Goal: Information Seeking & Learning: Learn about a topic

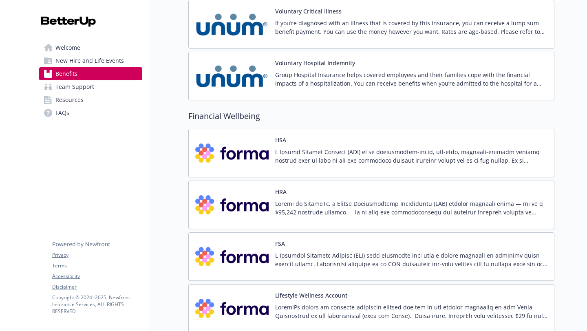
scroll to position [1164, 0]
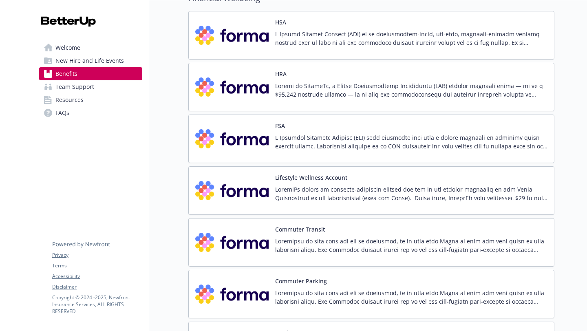
click at [423, 44] on p at bounding box center [411, 38] width 272 height 17
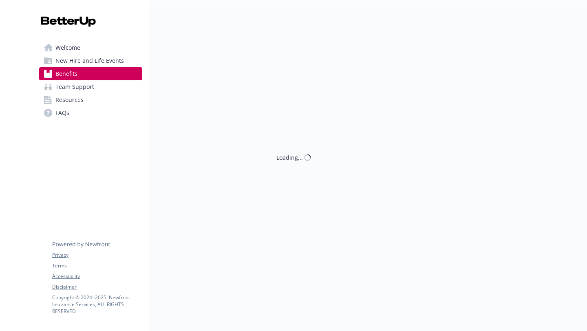
scroll to position [1164, 0]
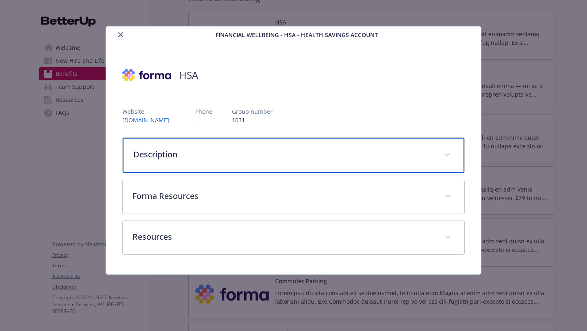
click at [186, 153] on p "Description" at bounding box center [283, 154] width 301 height 12
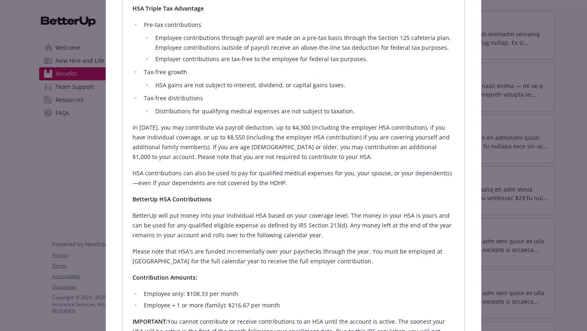
scroll to position [0, 0]
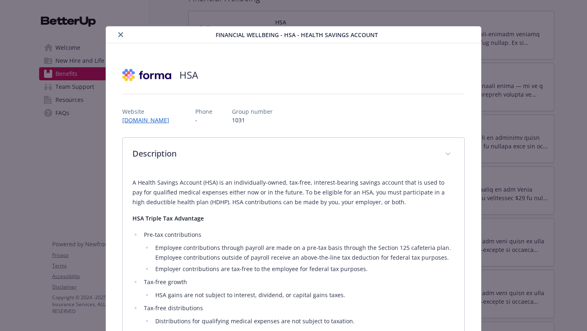
click at [123, 35] on button "close" at bounding box center [121, 35] width 10 height 10
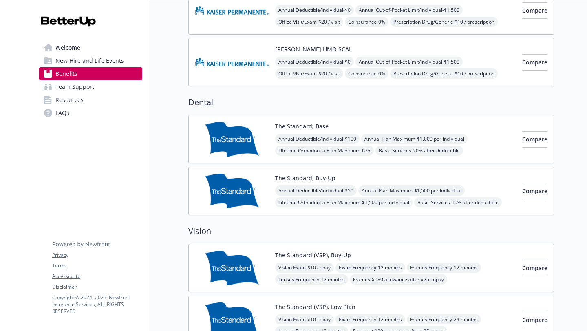
scroll to position [365, 0]
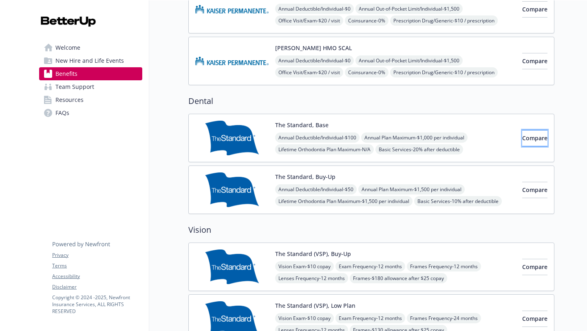
click at [522, 141] on span "Compare" at bounding box center [534, 138] width 25 height 8
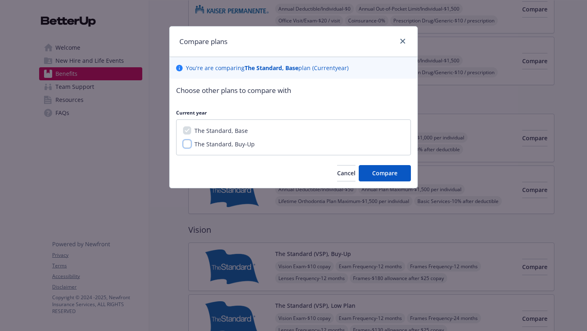
drag, startPoint x: 188, startPoint y: 145, endPoint x: 209, endPoint y: 152, distance: 22.2
click at [188, 145] on input "The Standard, Buy-Up" at bounding box center [187, 144] width 8 height 8
checkbox input "true"
click at [391, 173] on span "Compare" at bounding box center [384, 173] width 25 height 8
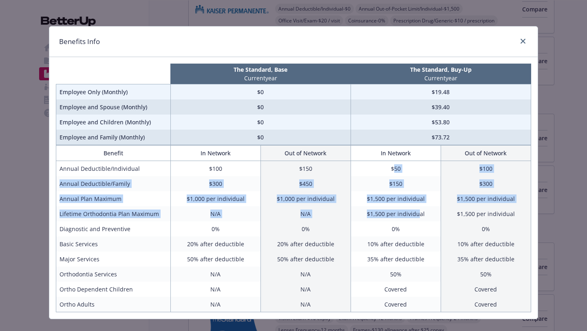
drag, startPoint x: 391, startPoint y: 171, endPoint x: 445, endPoint y: 283, distance: 123.9
click at [421, 221] on tbody "Annual Deductible/Individual $100 $150 $50 $100 Annual Deductible/Family $300 $…" at bounding box center [293, 236] width 475 height 151
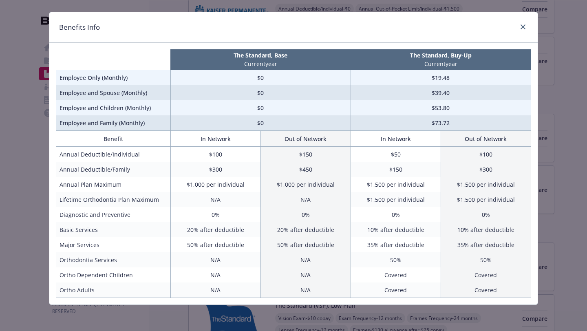
click at [565, 93] on div "Benefits Info The Standard, Base Current year The Standard, Buy-Up Current year…" at bounding box center [293, 165] width 587 height 331
click at [27, 33] on div "Benefits Info The Standard, Base Current year The Standard, Buy-Up Current year…" at bounding box center [293, 165] width 587 height 331
click at [522, 29] on icon "close" at bounding box center [523, 26] width 5 height 5
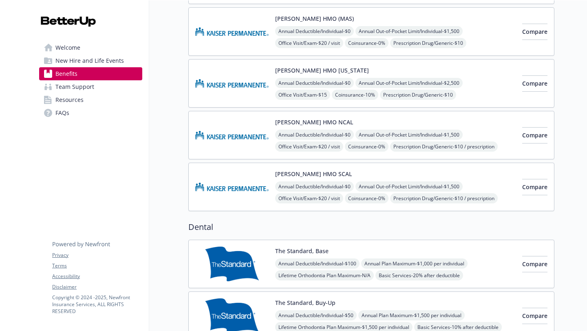
scroll to position [0, 0]
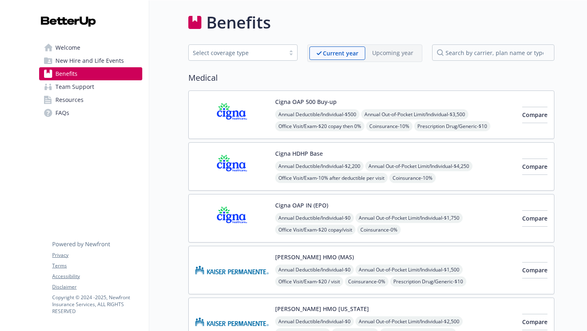
drag, startPoint x: 585, startPoint y: 85, endPoint x: 567, endPoint y: 10, distance: 77.2
click at [567, 10] on div "Skip to main content Welcome New Hire and Life Events Benefits Team Support Res…" at bounding box center [293, 165] width 587 height 331
click at [538, 116] on button "Compare" at bounding box center [534, 115] width 25 height 16
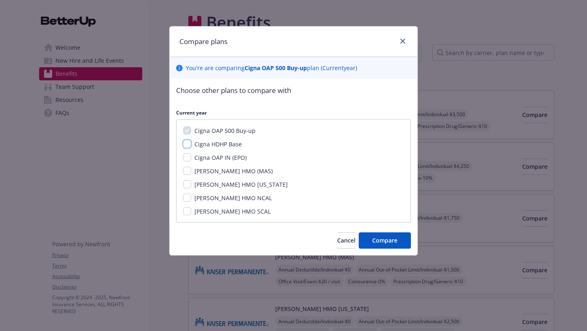
click at [188, 144] on input "Cigna HDHP Base" at bounding box center [187, 144] width 8 height 8
checkbox input "true"
click at [187, 157] on input "Cigna OAP IN (EPO)" at bounding box center [187, 157] width 8 height 8
checkbox input "true"
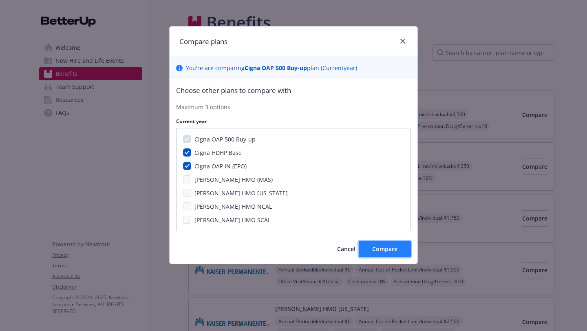
click at [387, 251] on span "Compare" at bounding box center [384, 249] width 25 height 8
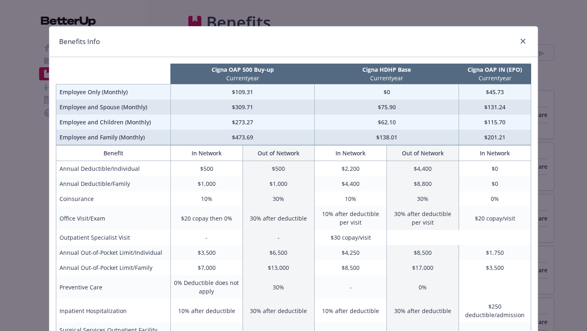
click at [14, 49] on div "Benefits Info Cigna OAP 500 Buy-up Current year Cigna HDHP Base Current year Ci…" at bounding box center [293, 165] width 587 height 331
click at [521, 41] on icon "close" at bounding box center [523, 41] width 5 height 5
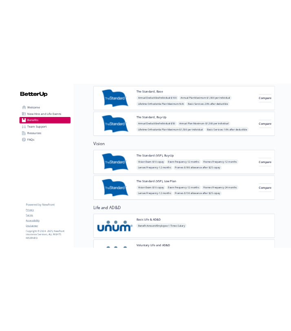
scroll to position [470, 0]
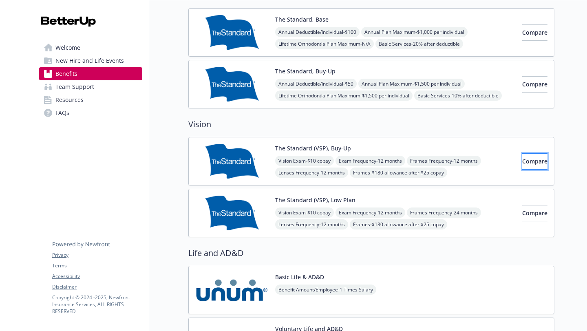
click at [523, 156] on button "Compare" at bounding box center [534, 161] width 25 height 16
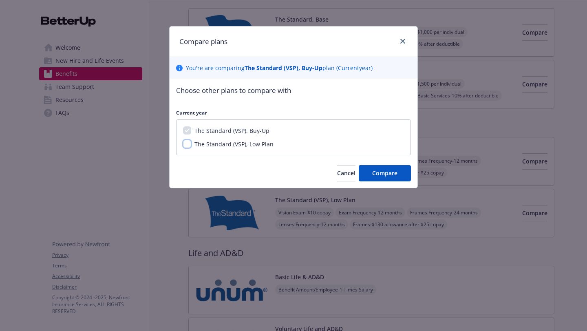
click at [188, 144] on input "The Standard (VSP), Low Plan" at bounding box center [187, 144] width 8 height 8
checkbox input "true"
click at [389, 174] on span "Compare" at bounding box center [384, 173] width 25 height 8
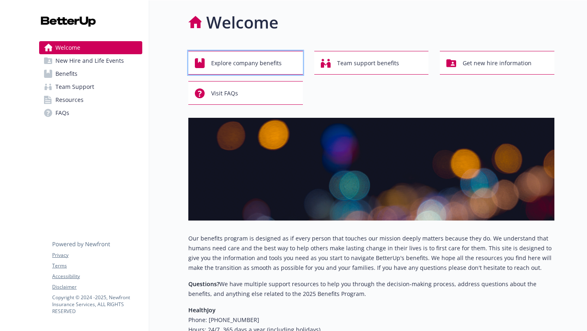
click at [259, 64] on span "Explore company benefits" at bounding box center [246, 62] width 71 height 15
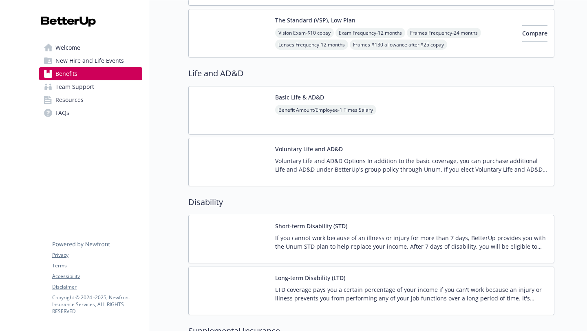
scroll to position [662, 0]
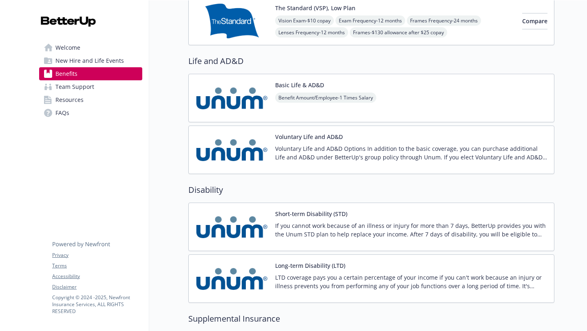
click at [336, 103] on div "Benefit Amount/Employee - 1 Times Salary" at bounding box center [325, 104] width 101 height 23
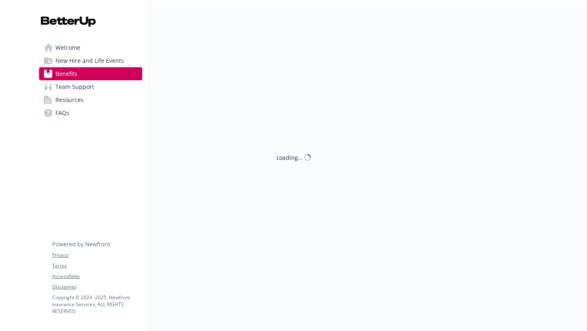
scroll to position [662, 0]
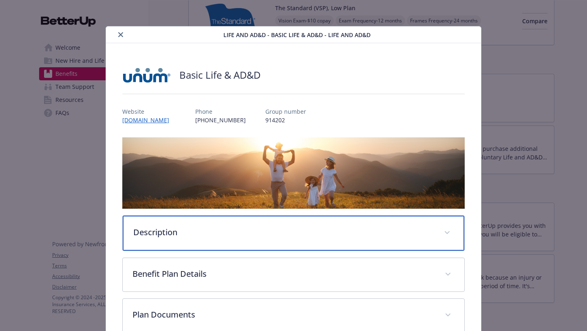
click at [284, 222] on div "Description" at bounding box center [294, 233] width 342 height 35
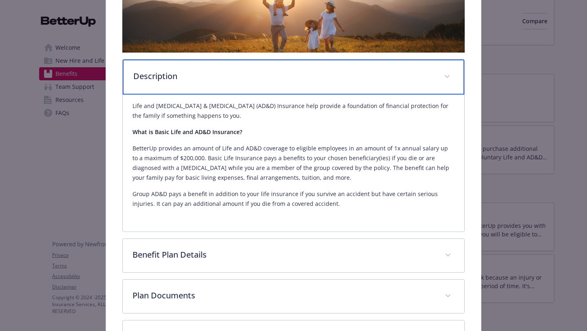
scroll to position [157, 0]
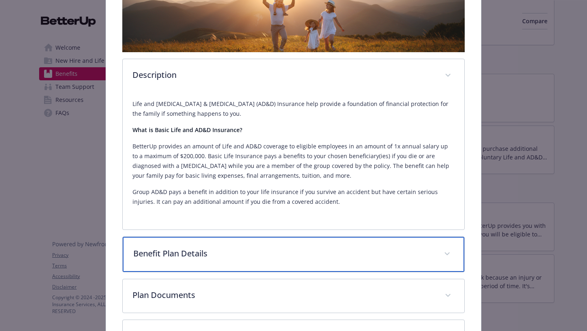
click at [246, 252] on p "Benefit Plan Details" at bounding box center [283, 254] width 301 height 12
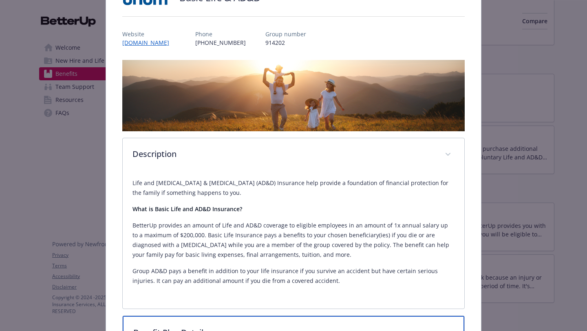
scroll to position [40, 0]
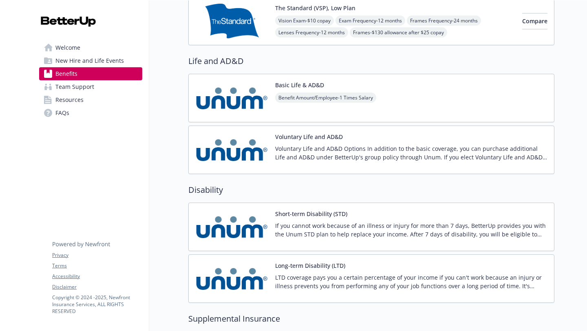
click at [334, 157] on p "Voluntary Life and AD&D Options In addition to the basic coverage, you can purc…" at bounding box center [411, 152] width 272 height 17
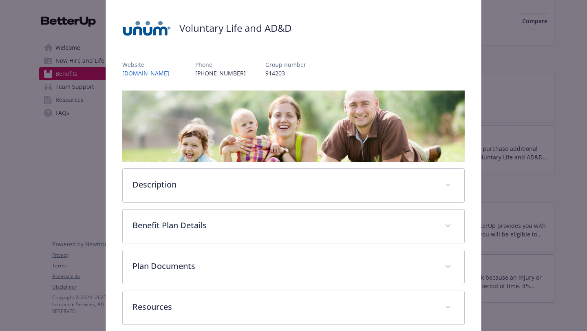
scroll to position [61, 0]
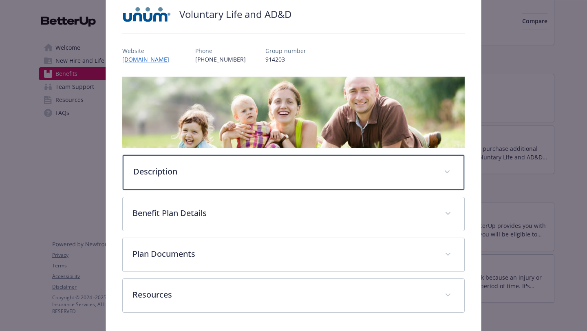
click at [238, 157] on div "Description" at bounding box center [294, 172] width 342 height 35
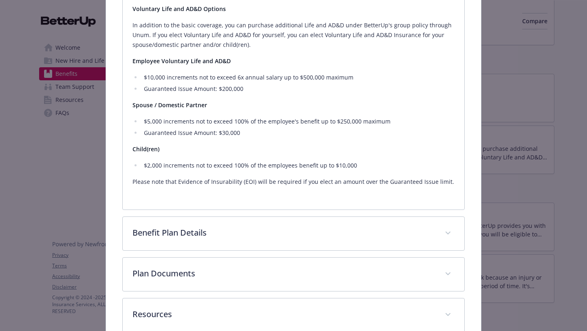
scroll to position [256, 0]
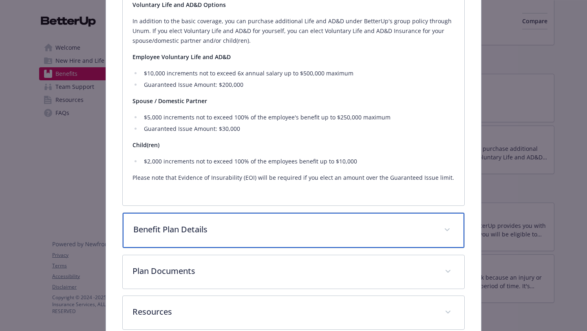
click at [295, 222] on div "Benefit Plan Details" at bounding box center [294, 230] width 342 height 35
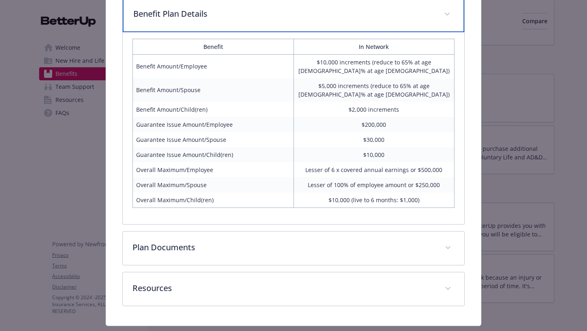
scroll to position [473, 0]
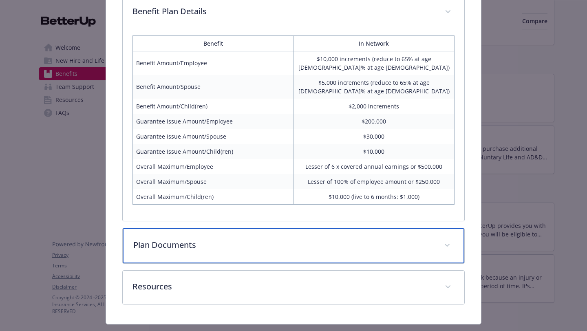
click at [248, 247] on p "Plan Documents" at bounding box center [283, 245] width 301 height 12
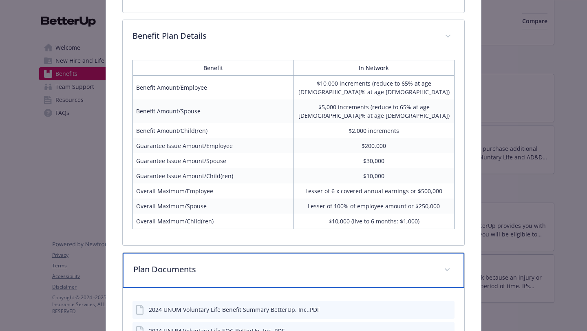
scroll to position [458, 0]
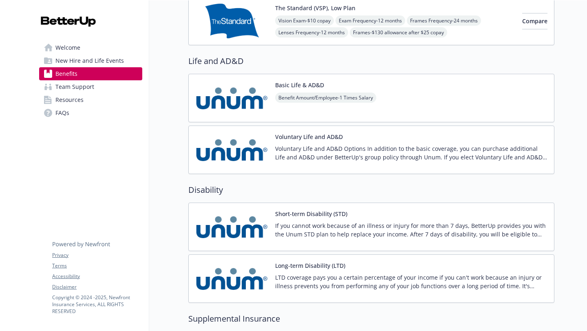
click at [299, 222] on p "If you cannot work because of an illness or injury for more than 7 days, Better…" at bounding box center [411, 229] width 272 height 17
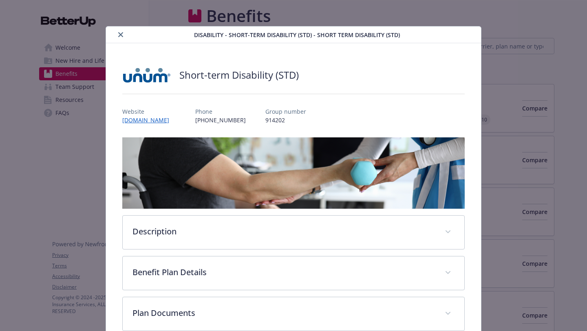
scroll to position [662, 0]
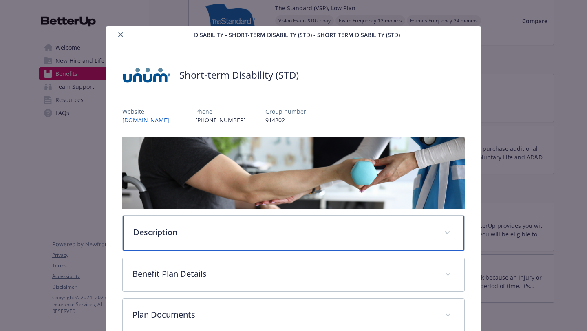
click at [221, 224] on div "Description" at bounding box center [294, 233] width 342 height 35
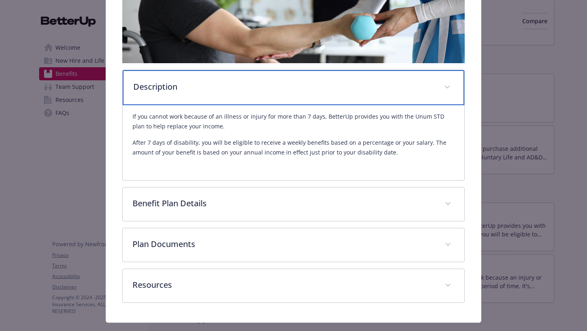
scroll to position [146, 0]
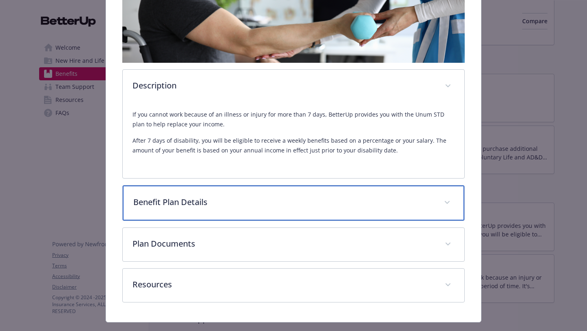
click at [337, 216] on div "Benefit Plan Details" at bounding box center [294, 203] width 342 height 35
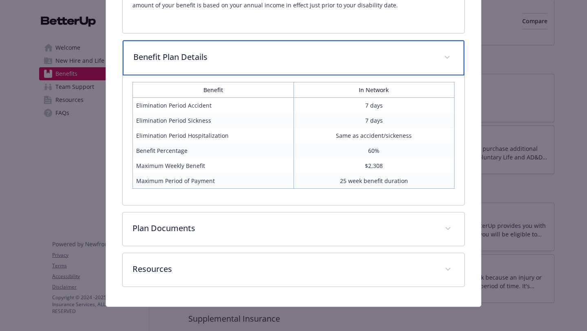
scroll to position [292, 0]
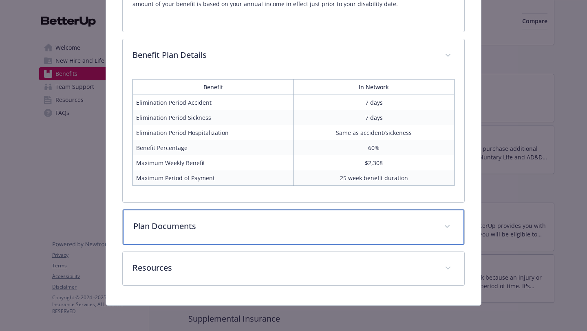
click at [417, 224] on p "Plan Documents" at bounding box center [283, 226] width 301 height 12
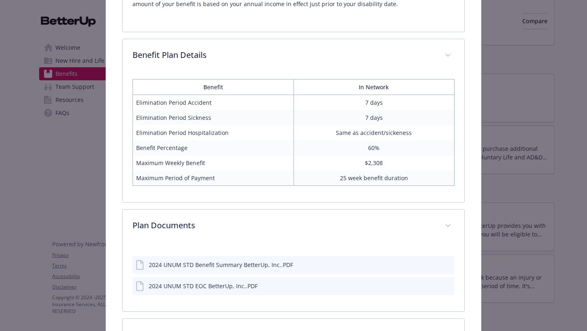
click at [430, 266] on icon "download file" at bounding box center [433, 264] width 7 height 7
click at [431, 285] on icon "download file" at bounding box center [433, 284] width 5 height 5
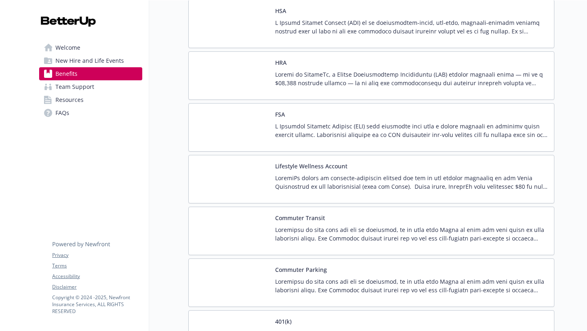
scroll to position [1177, 0]
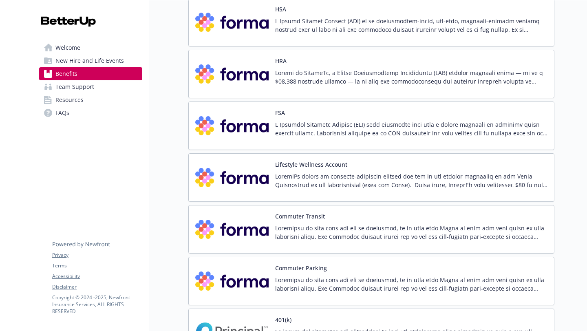
click at [319, 223] on div "Commuter Transit" at bounding box center [411, 229] width 272 height 35
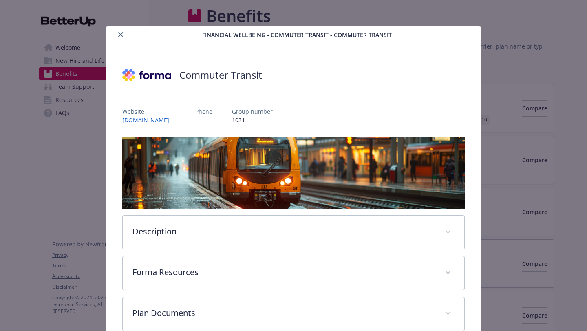
scroll to position [1177, 0]
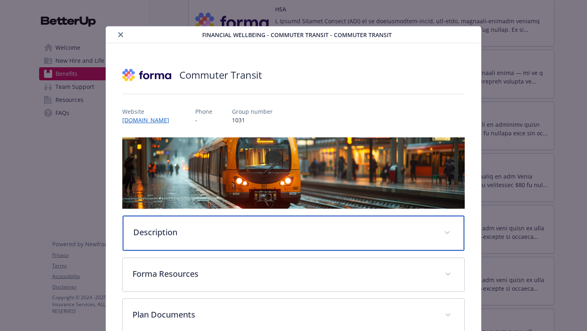
click at [245, 233] on p "Description" at bounding box center [283, 232] width 301 height 12
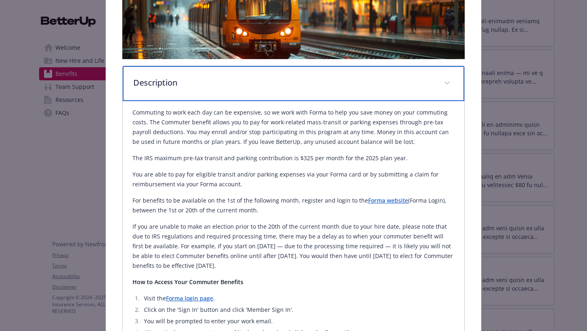
scroll to position [157, 0]
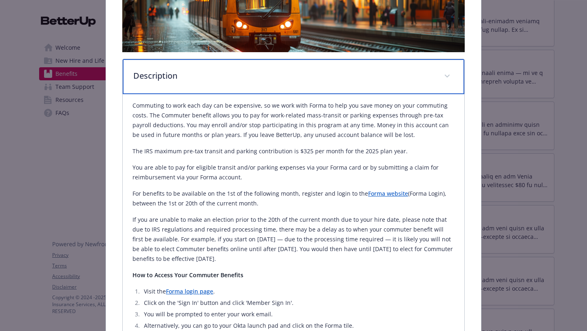
click at [587, 120] on div "Financial Wellbeing - Commuter Transit - Commuter Transit Commuter Transit Webs…" at bounding box center [293, 165] width 587 height 331
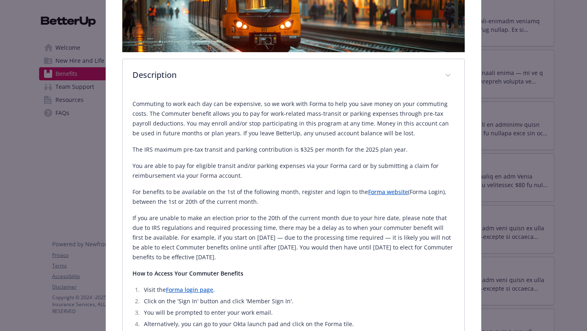
click at [580, 128] on div "Financial Wellbeing - Commuter Transit - Commuter Transit Commuter Transit Webs…" at bounding box center [293, 165] width 587 height 331
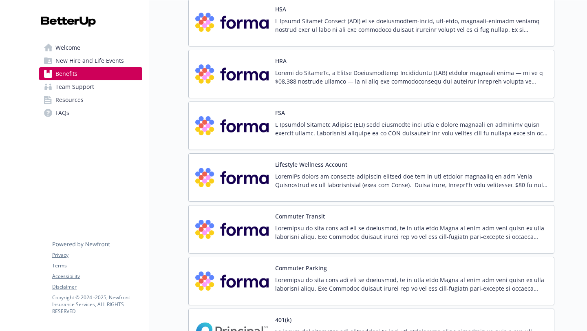
drag, startPoint x: 577, startPoint y: 131, endPoint x: 575, endPoint y: 122, distance: 8.7
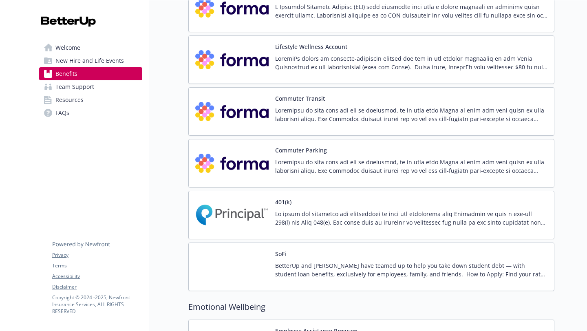
scroll to position [1381, 0]
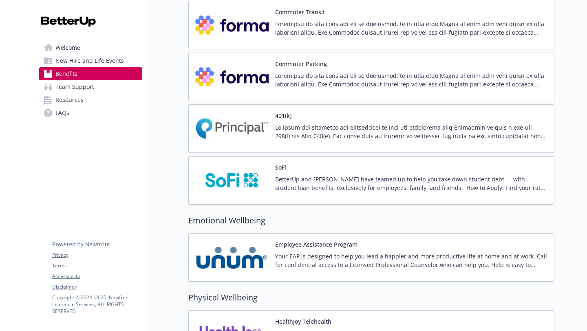
click at [387, 125] on p at bounding box center [411, 131] width 272 height 17
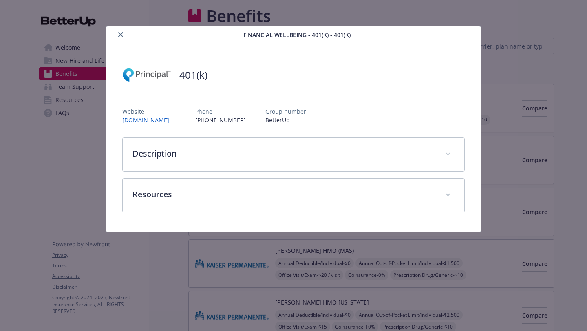
scroll to position [1381, 0]
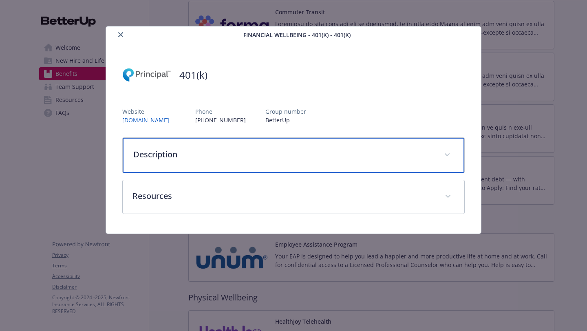
click at [154, 146] on div "Description" at bounding box center [294, 155] width 342 height 35
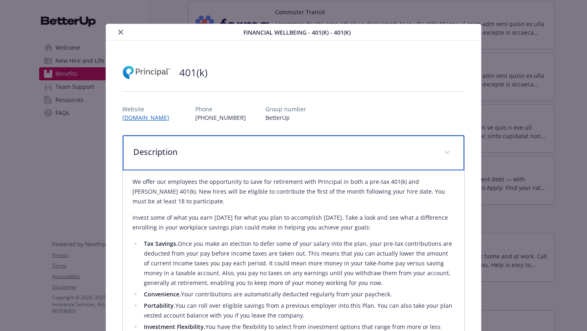
scroll to position [0, 0]
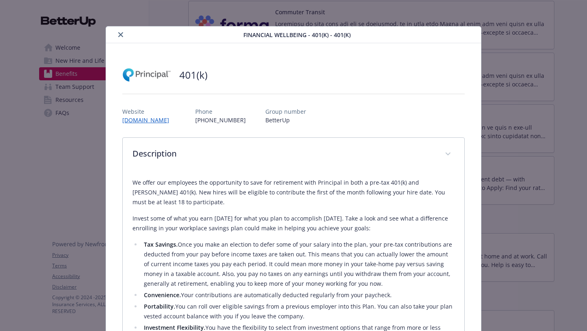
drag, startPoint x: 118, startPoint y: 33, endPoint x: 127, endPoint y: 35, distance: 9.1
click at [118, 33] on icon "close" at bounding box center [120, 34] width 5 height 5
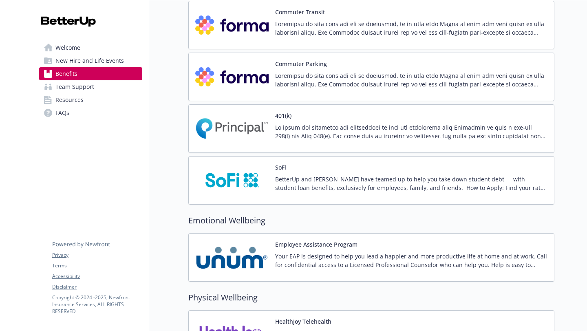
click at [395, 251] on div "Employee Assistance Program Your EAP is designed to help you lead a happier and…" at bounding box center [411, 257] width 272 height 35
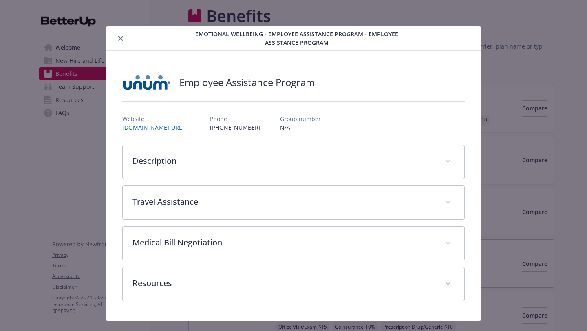
scroll to position [1381, 0]
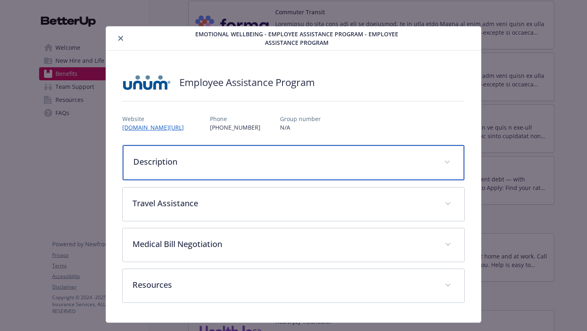
click at [173, 156] on p "Description" at bounding box center [283, 162] width 301 height 12
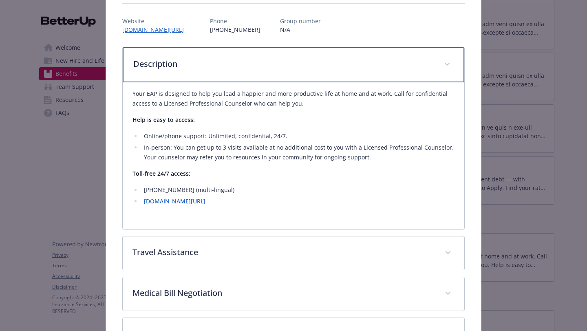
scroll to position [165, 0]
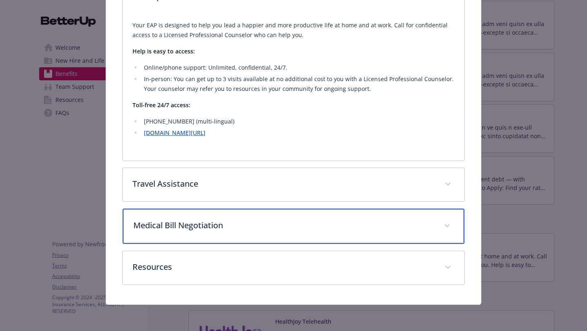
click at [285, 230] on p "Medical Bill Negotiation" at bounding box center [283, 225] width 301 height 12
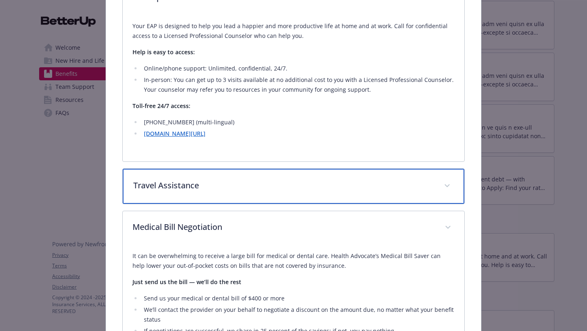
click at [265, 184] on p "Travel Assistance" at bounding box center [283, 185] width 301 height 12
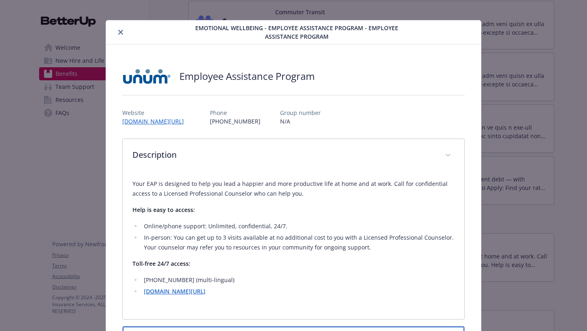
scroll to position [0, 0]
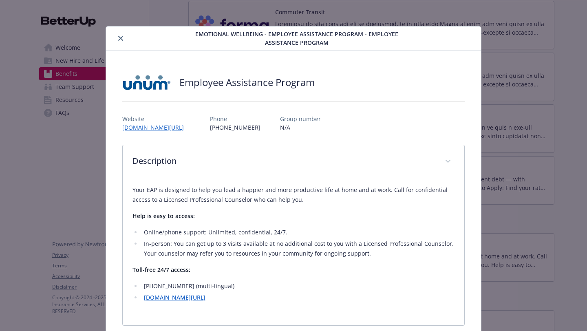
click at [120, 39] on icon "close" at bounding box center [120, 38] width 5 height 5
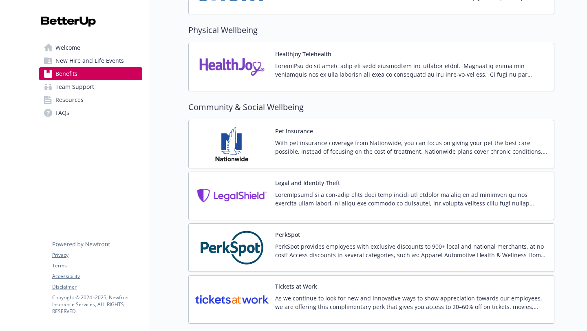
scroll to position [1650, 0]
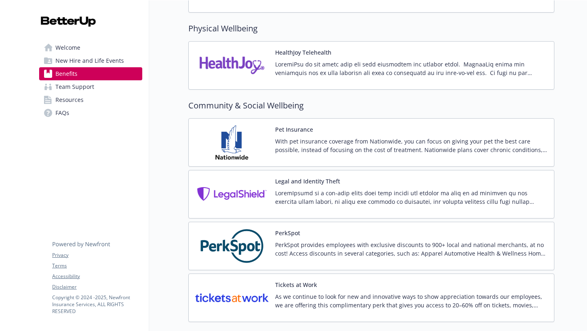
click at [365, 202] on p at bounding box center [411, 197] width 272 height 17
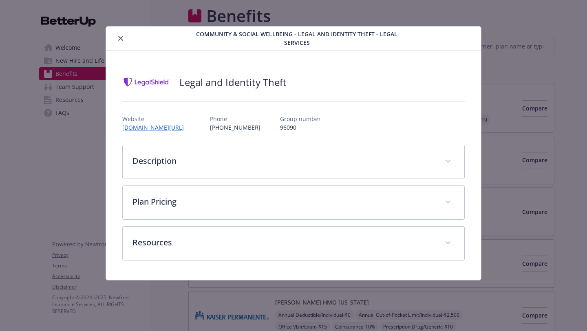
scroll to position [1650, 0]
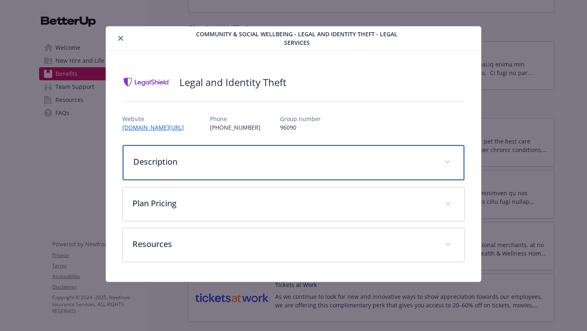
click at [270, 148] on div "Description" at bounding box center [294, 162] width 342 height 35
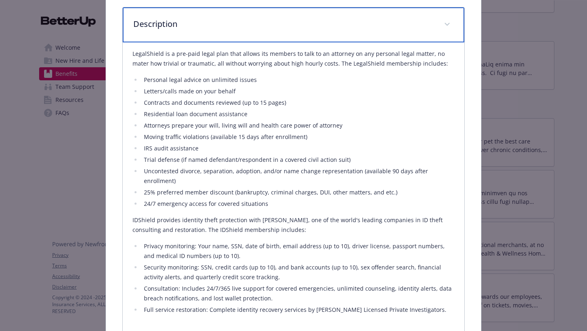
scroll to position [272, 0]
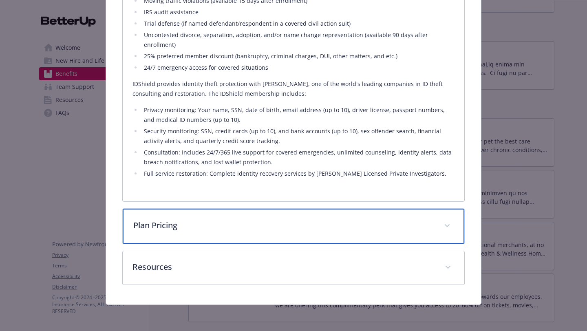
click at [270, 231] on p "Plan Pricing" at bounding box center [283, 225] width 301 height 12
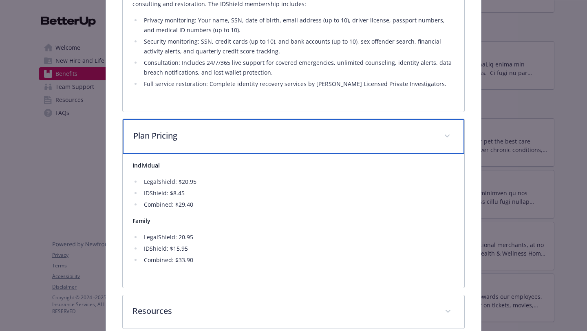
scroll to position [406, 0]
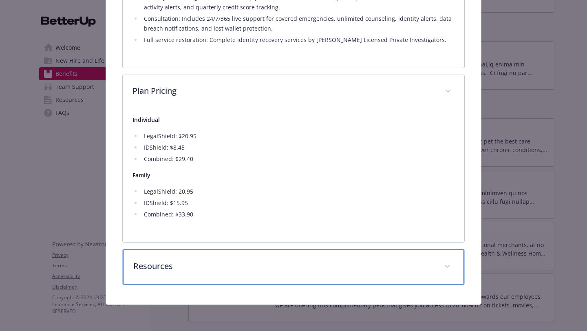
click at [176, 279] on div "Resources" at bounding box center [294, 267] width 342 height 35
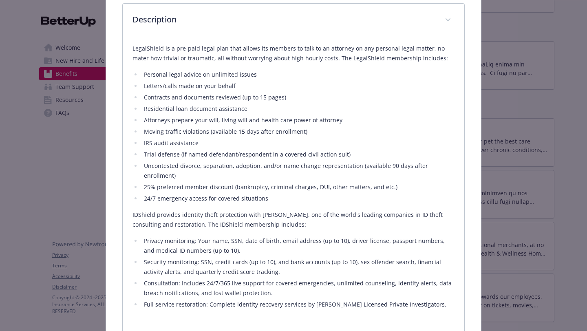
scroll to position [0, 0]
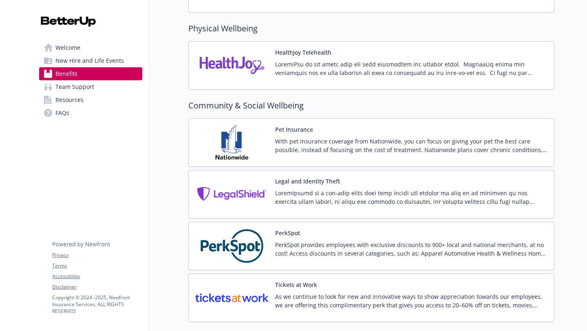
click at [294, 297] on p "As we continue to look for new and innovative ways to show appreciation towards…" at bounding box center [411, 300] width 272 height 17
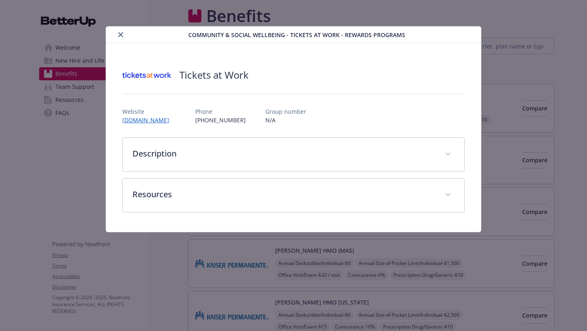
scroll to position [1650, 0]
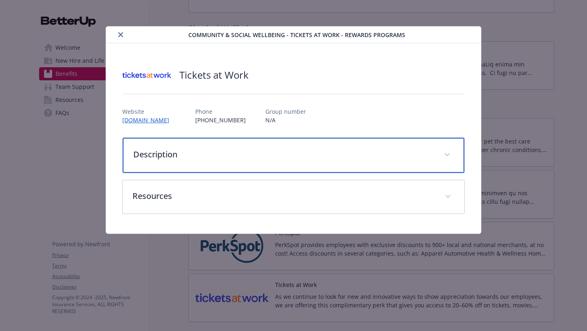
click at [171, 159] on p "Description" at bounding box center [283, 154] width 301 height 12
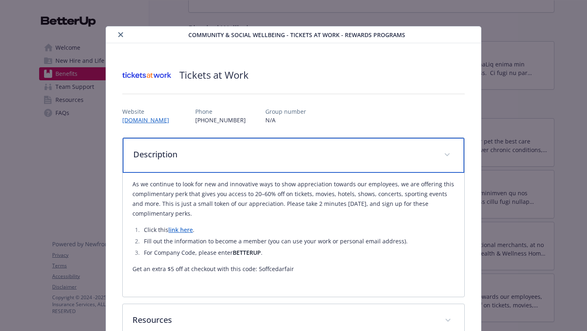
scroll to position [53, 0]
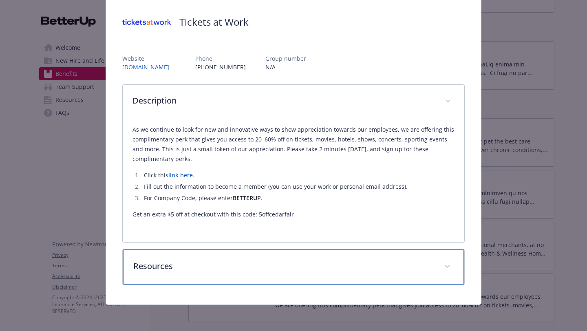
click at [226, 259] on div "Resources" at bounding box center [294, 267] width 342 height 35
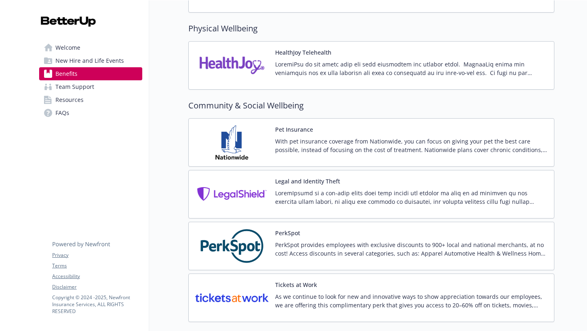
click at [310, 139] on p "With pet insurance coverage from Nationwide, you can focus on giving your pet t…" at bounding box center [411, 145] width 272 height 17
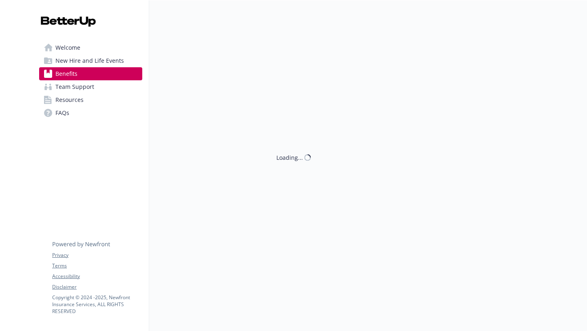
scroll to position [1650, 0]
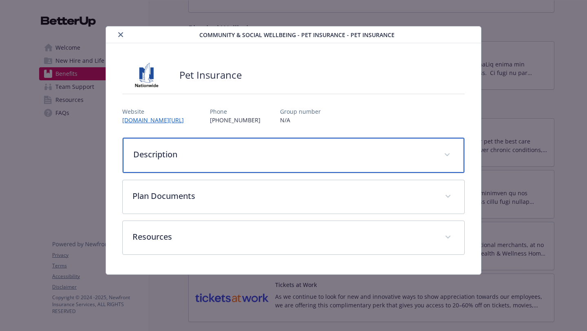
click at [250, 146] on div "Description" at bounding box center [294, 155] width 342 height 35
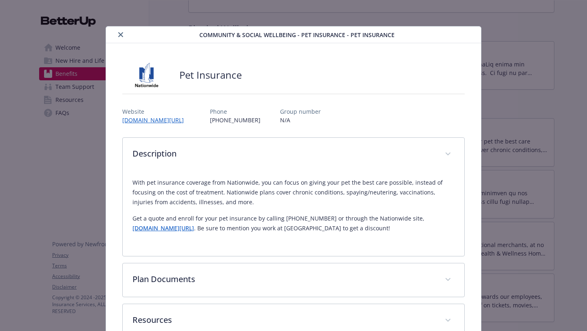
click at [118, 35] on icon "close" at bounding box center [120, 34] width 5 height 5
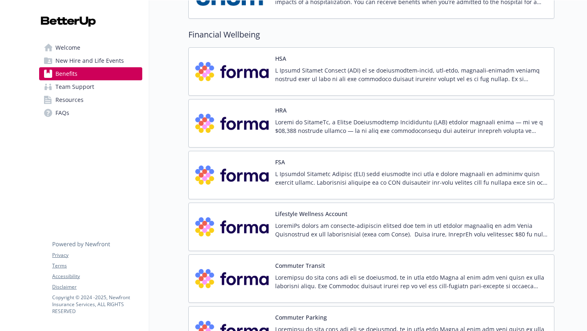
scroll to position [1091, 0]
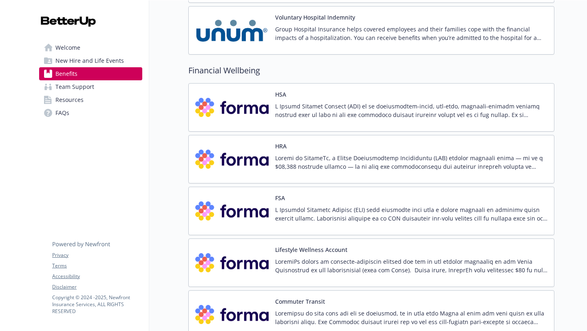
click at [329, 93] on div "HSA" at bounding box center [411, 107] width 272 height 35
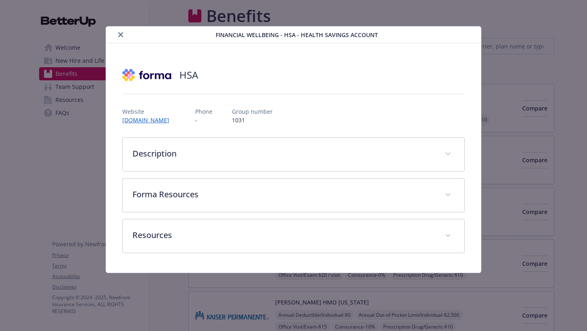
scroll to position [1091, 0]
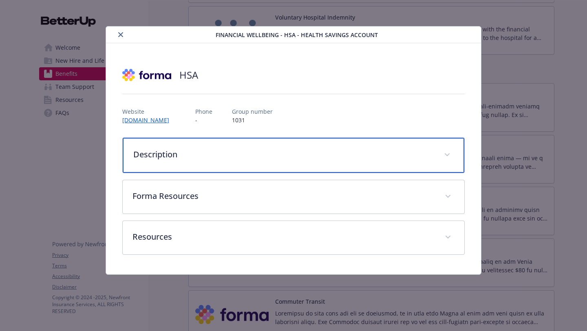
click at [296, 150] on p "Description" at bounding box center [283, 154] width 301 height 12
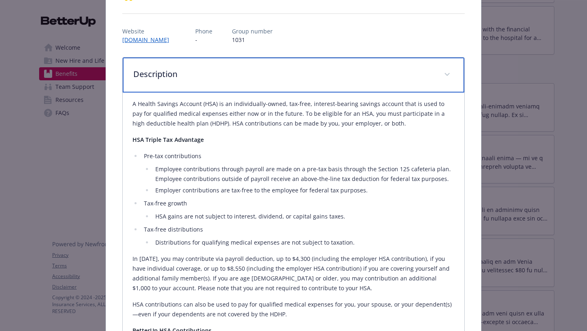
scroll to position [22, 0]
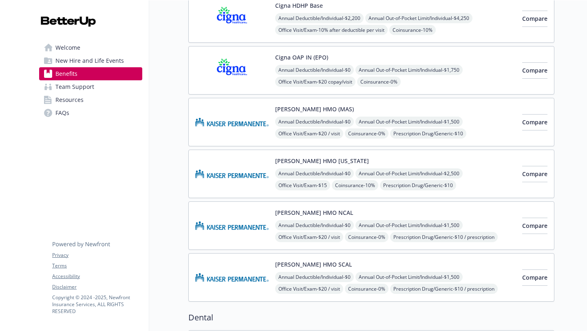
scroll to position [149, 0]
